Goal: Entertainment & Leisure: Browse casually

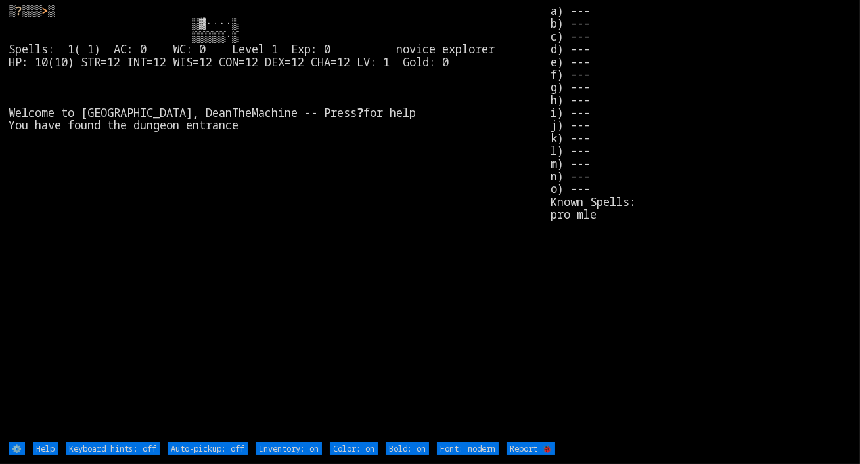
type off "Auto-pickup: on"
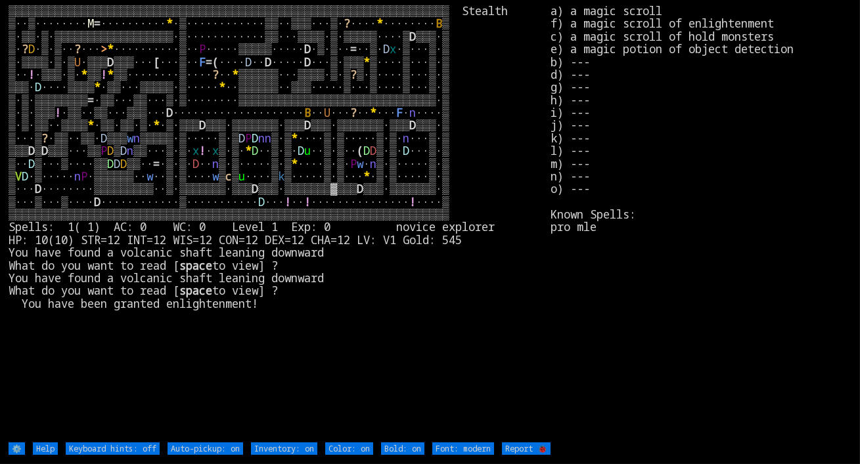
type off "Auto-pickup: off"
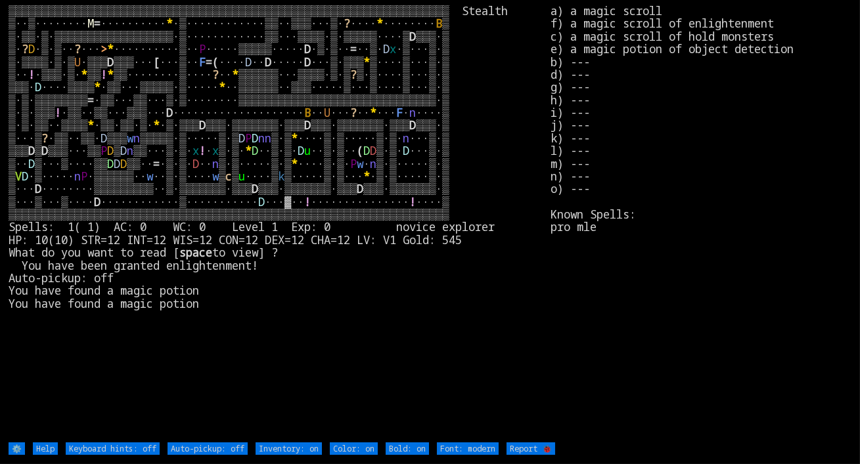
type off "Auto-pickup: on"
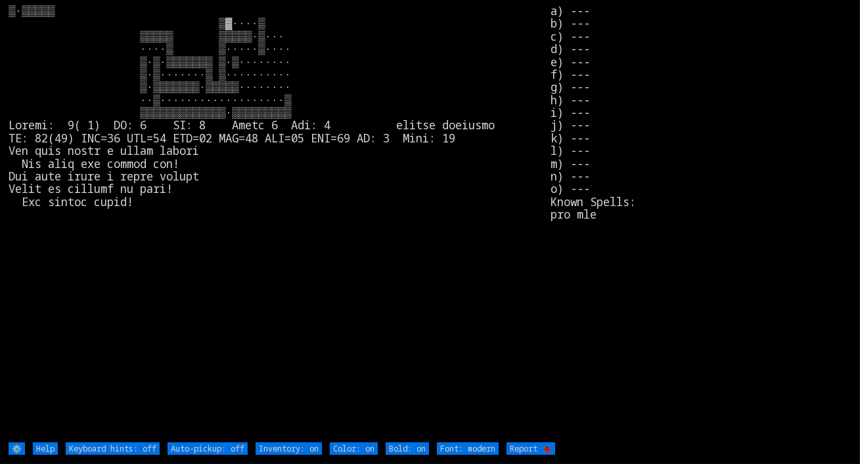
type off "Auto-pickup: on"
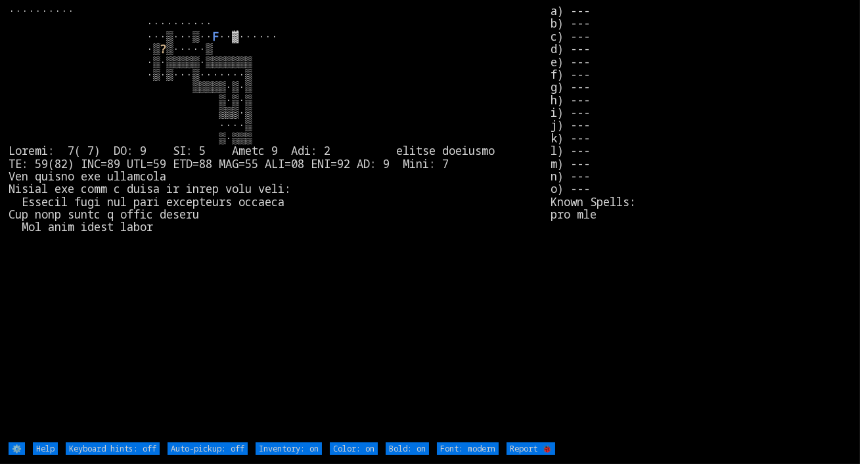
type off "Auto-pickup: on"
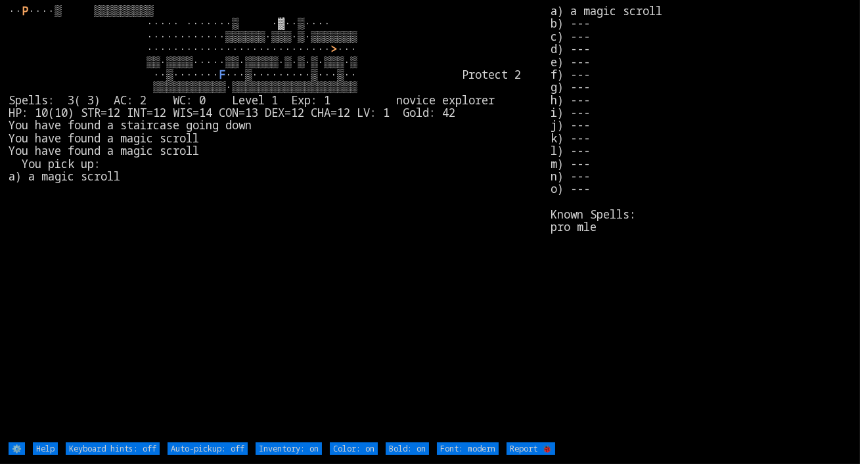
type off "Auto-pickup: on"
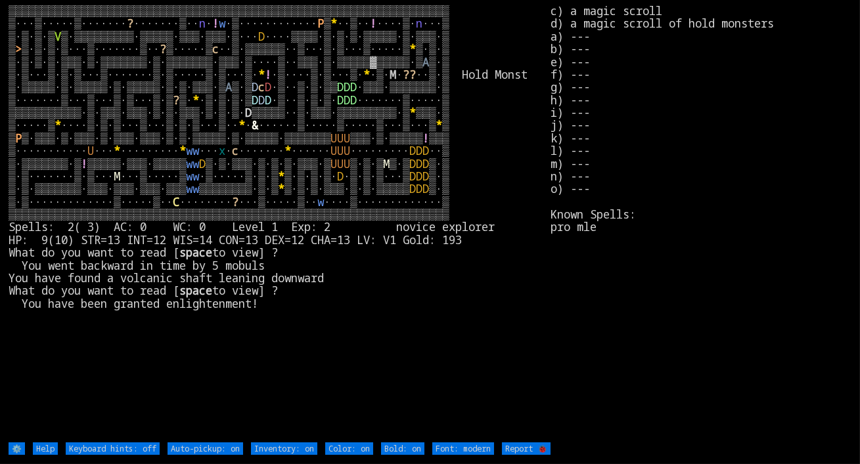
type off "Auto-pickup: off"
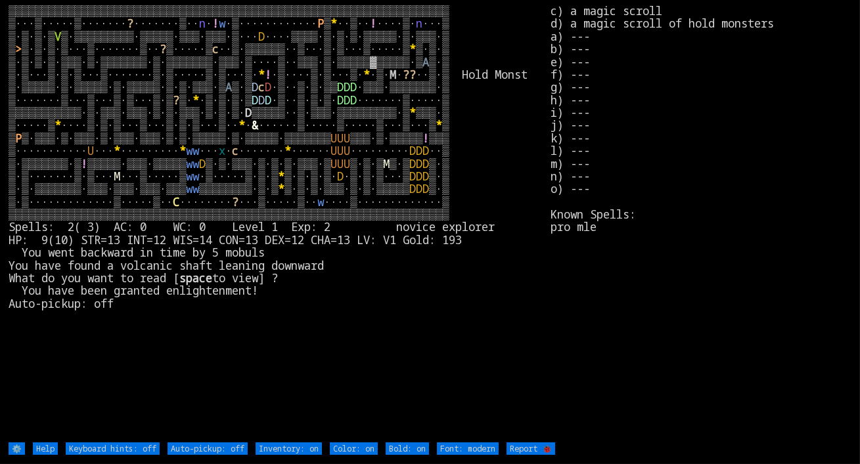
type off "Auto-pickup: on"
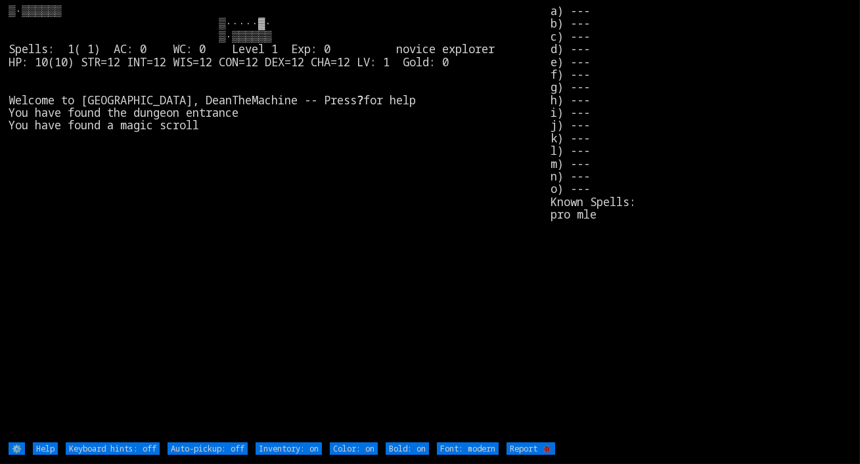
type off "Auto-pickup: on"
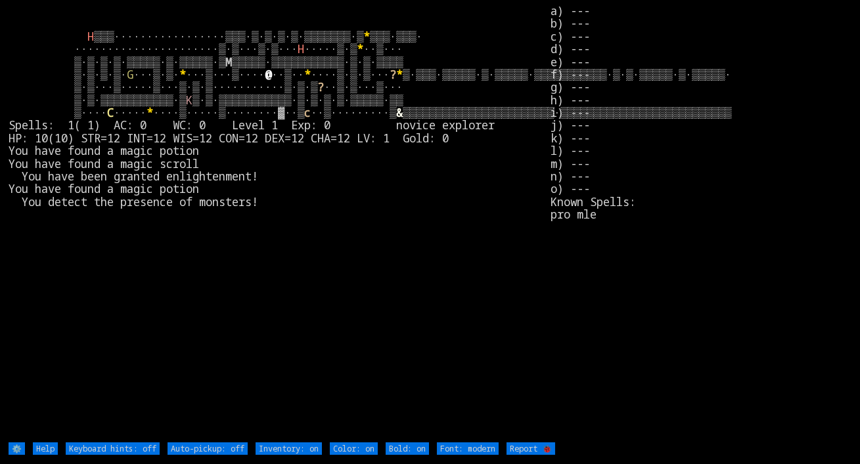
type off "Auto-pickup: on"
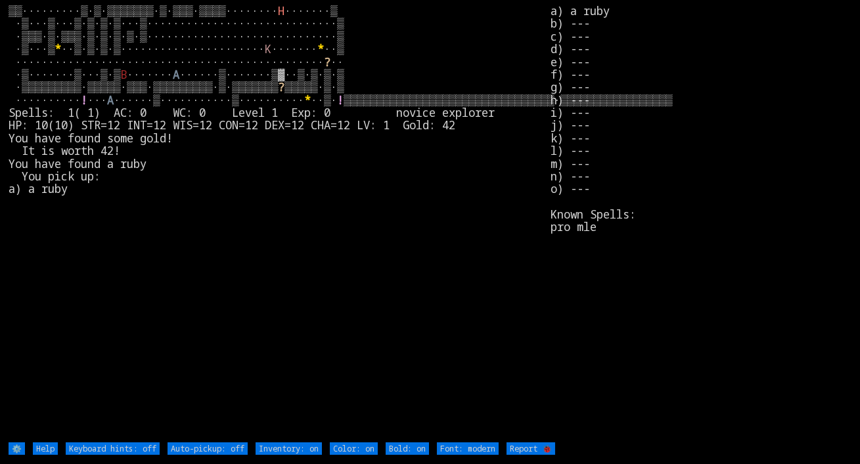
type off "Auto-pickup: on"
